Goal: Navigation & Orientation: Find specific page/section

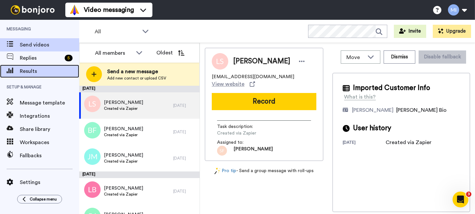
click at [44, 74] on span "Results" at bounding box center [49, 71] width 59 height 8
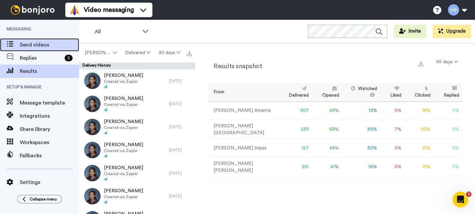
click at [56, 48] on span "Send videos" at bounding box center [49, 45] width 59 height 8
